Goal: Find specific page/section: Find specific page/section

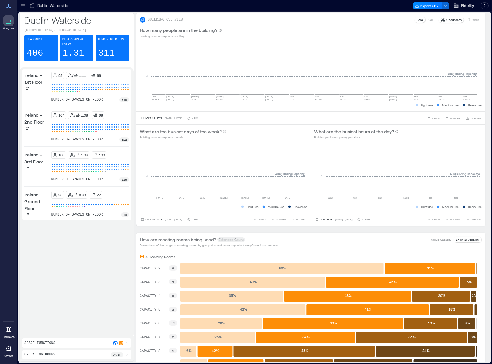
click at [7, 333] on div at bounding box center [8, 329] width 10 height 10
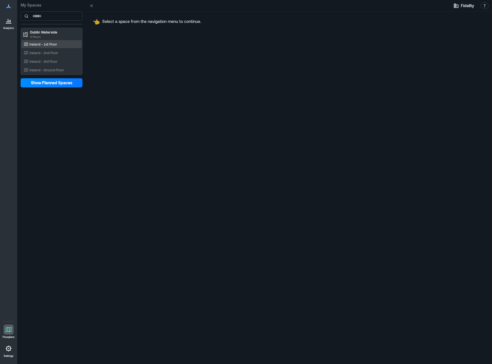
click at [50, 46] on div "Ireland - 1st Floor" at bounding box center [51, 44] width 56 height 6
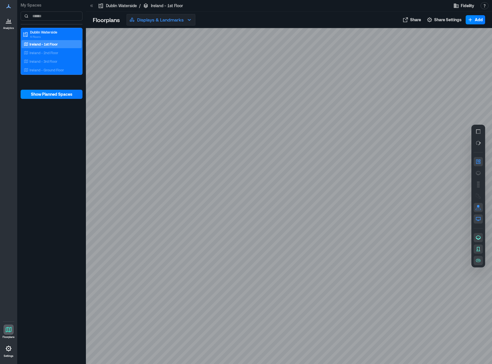
click at [177, 21] on p "Displays & Landmarks" at bounding box center [160, 19] width 46 height 7
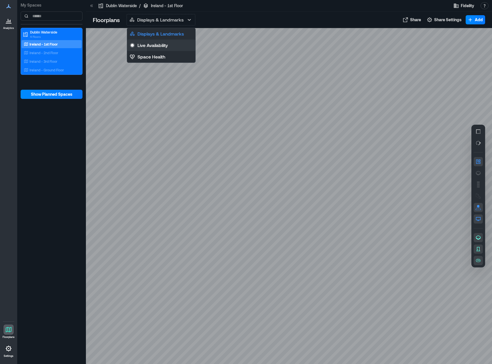
click at [171, 46] on button "Live Availability" at bounding box center [161, 45] width 68 height 11
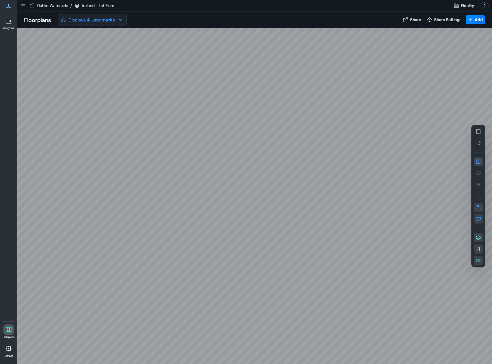
click at [95, 24] on button "Displays & Landmarks" at bounding box center [92, 19] width 69 height 11
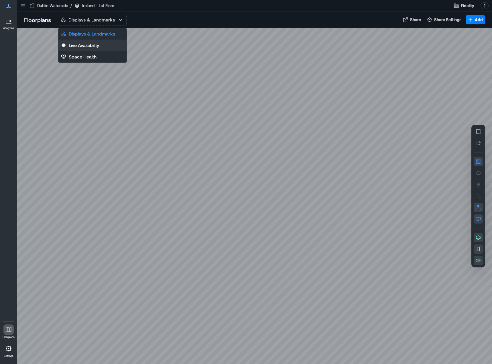
click at [95, 45] on p "Live Availability" at bounding box center [84, 45] width 30 height 7
